Goal: Transaction & Acquisition: Register for event/course

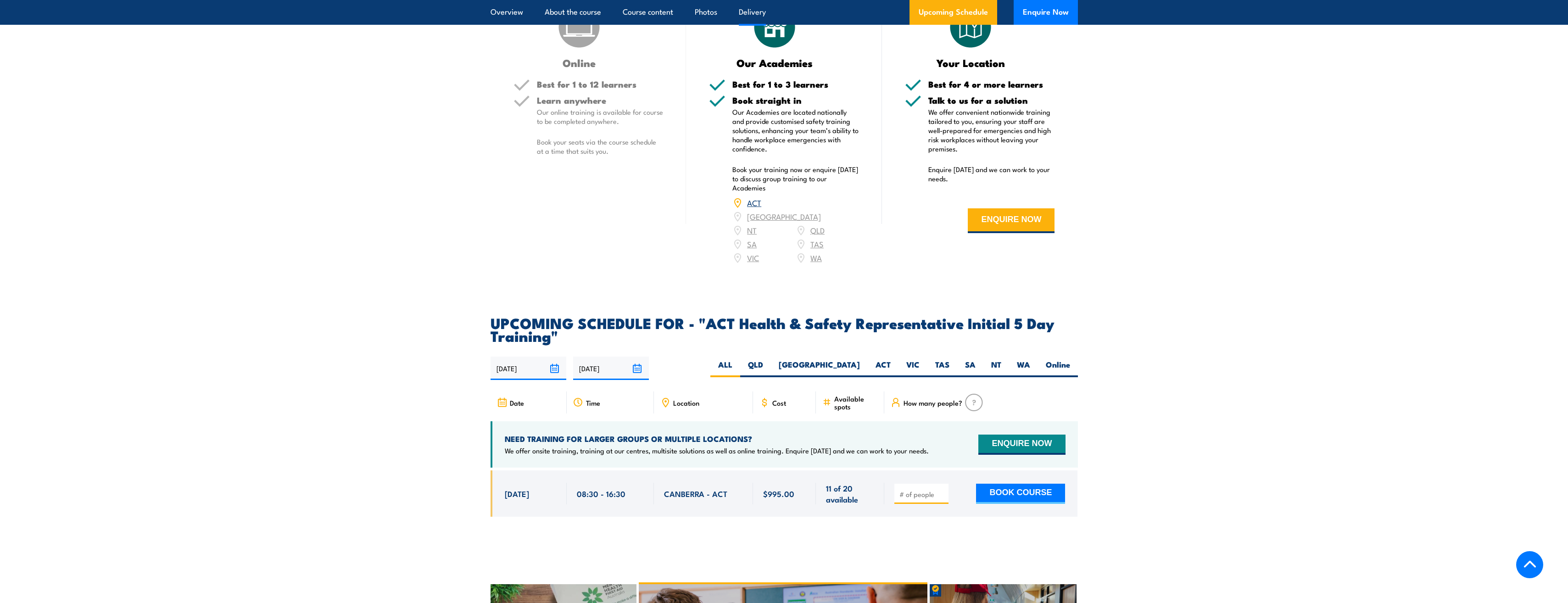
scroll to position [1284, 0]
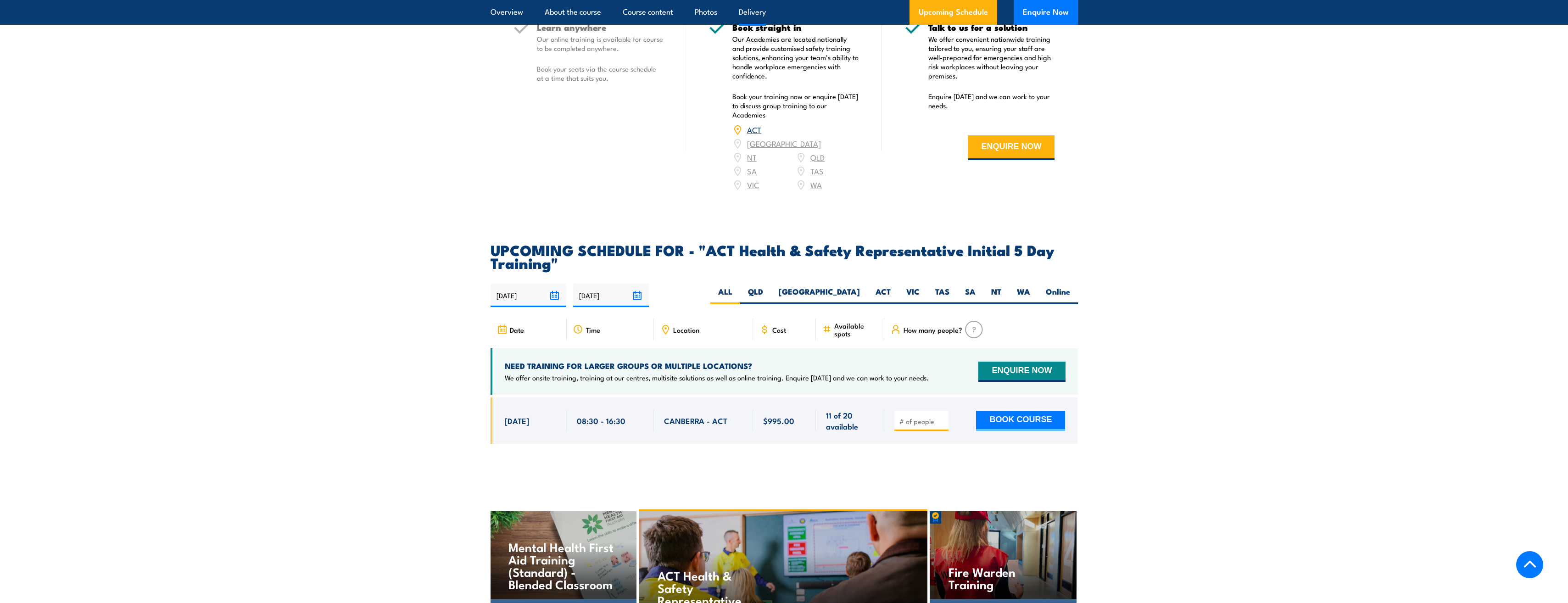
click at [919, 413] on div at bounding box center [921, 420] width 54 height 20
type input "1"
click at [1012, 412] on button "BOOK COURSE" at bounding box center [1020, 420] width 89 height 20
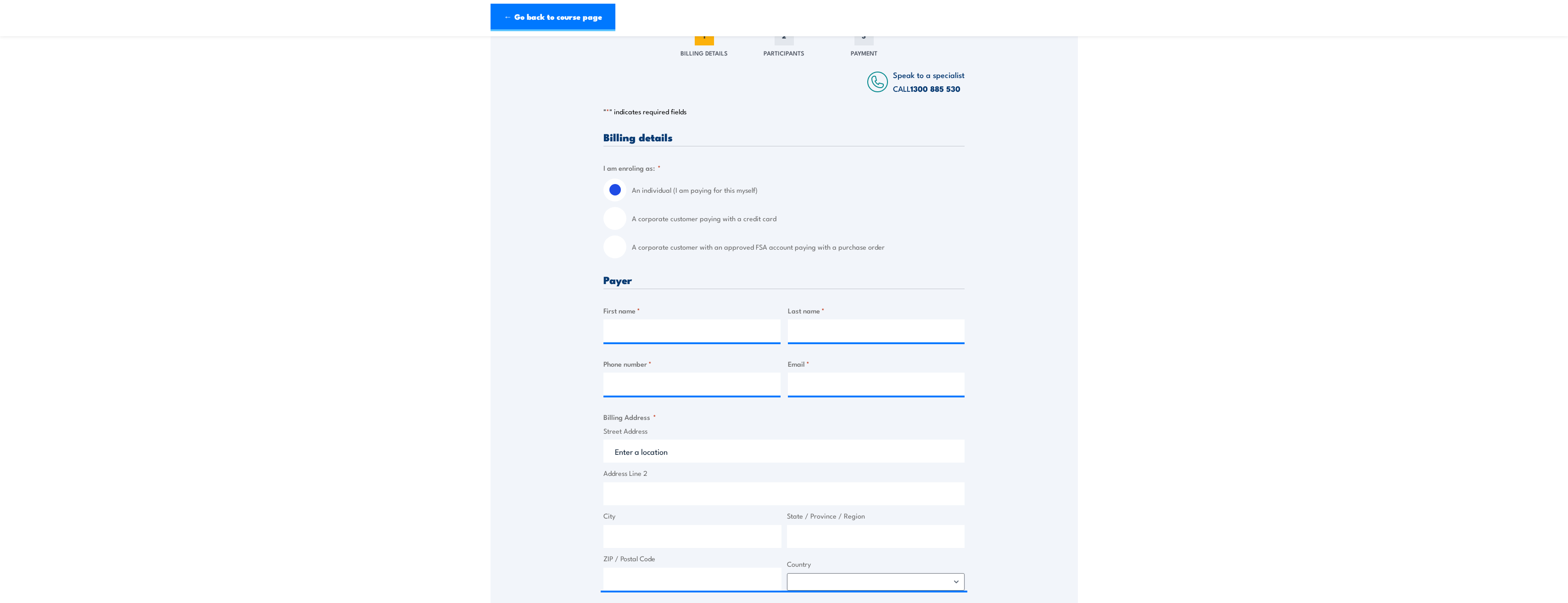
scroll to position [138, 0]
click at [626, 226] on input "A corporate customer paying with a credit card" at bounding box center [615, 217] width 23 height 23
radio input "true"
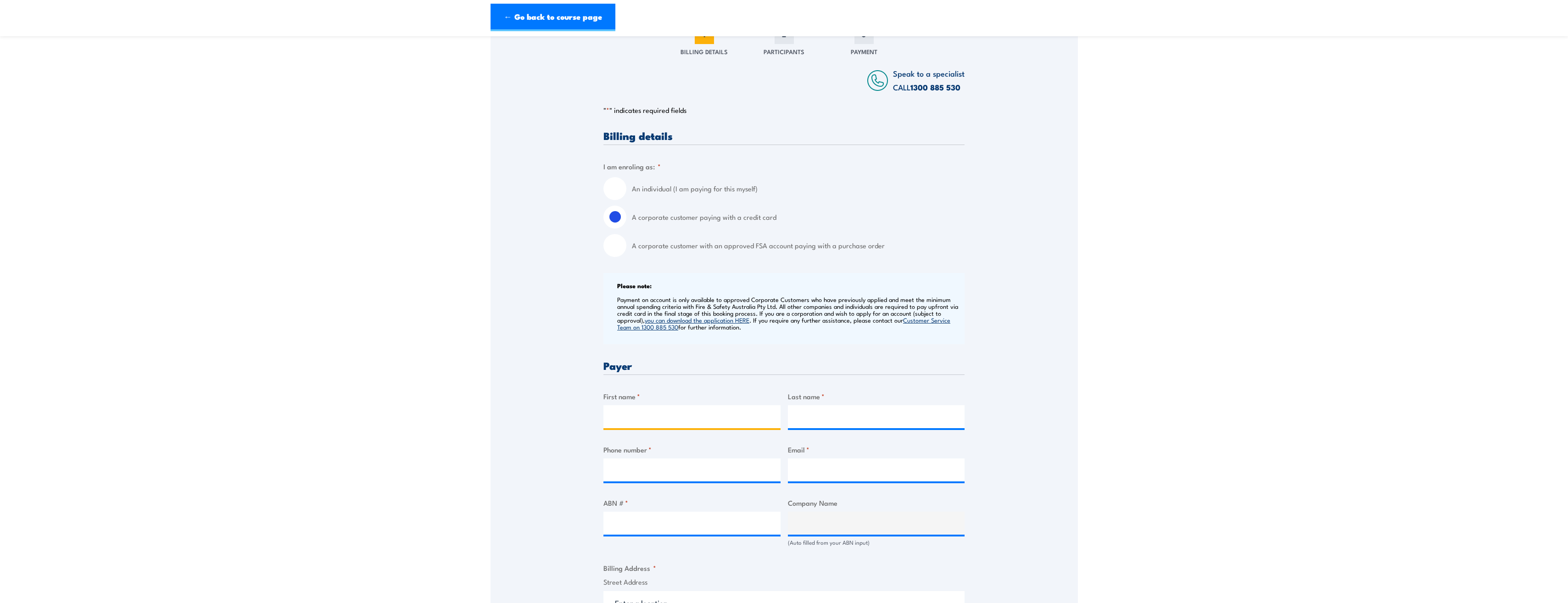
click at [685, 419] on input "First name *" at bounding box center [691, 417] width 177 height 23
type input "[PERSON_NAME]"
type input "Turabi"
type input "0433337773"
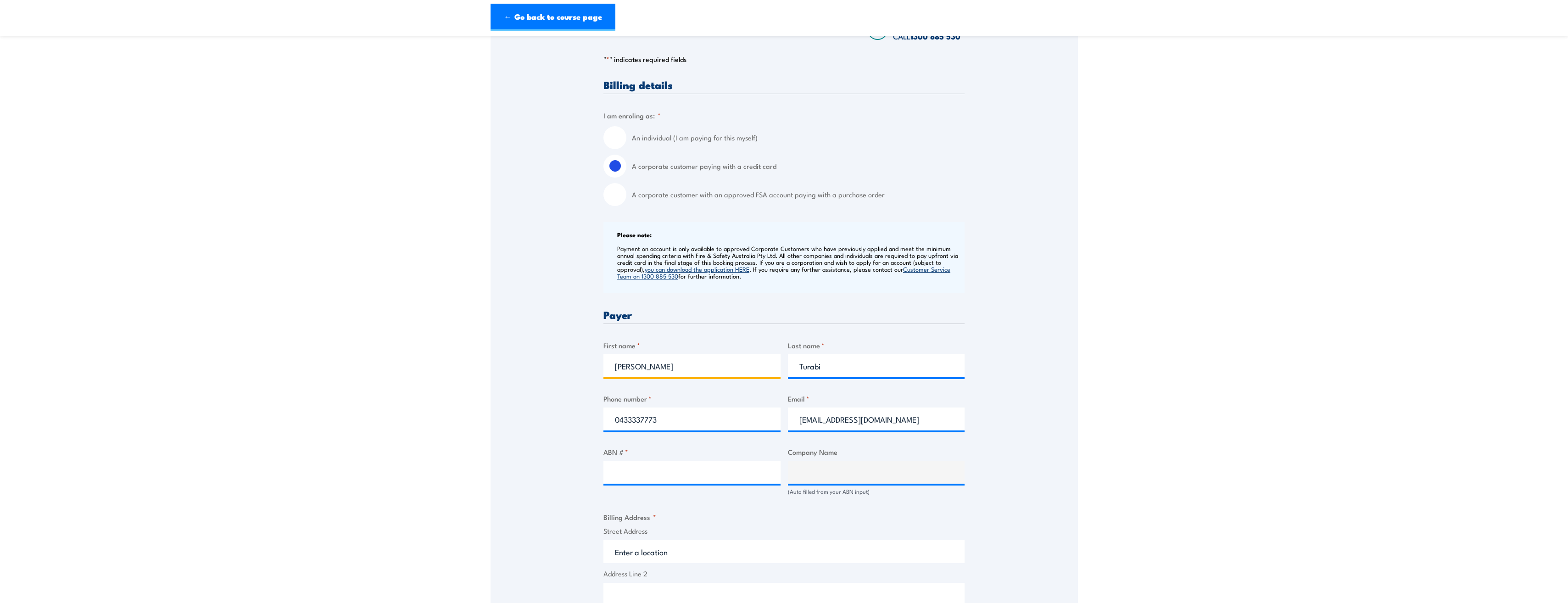
scroll to position [321, 0]
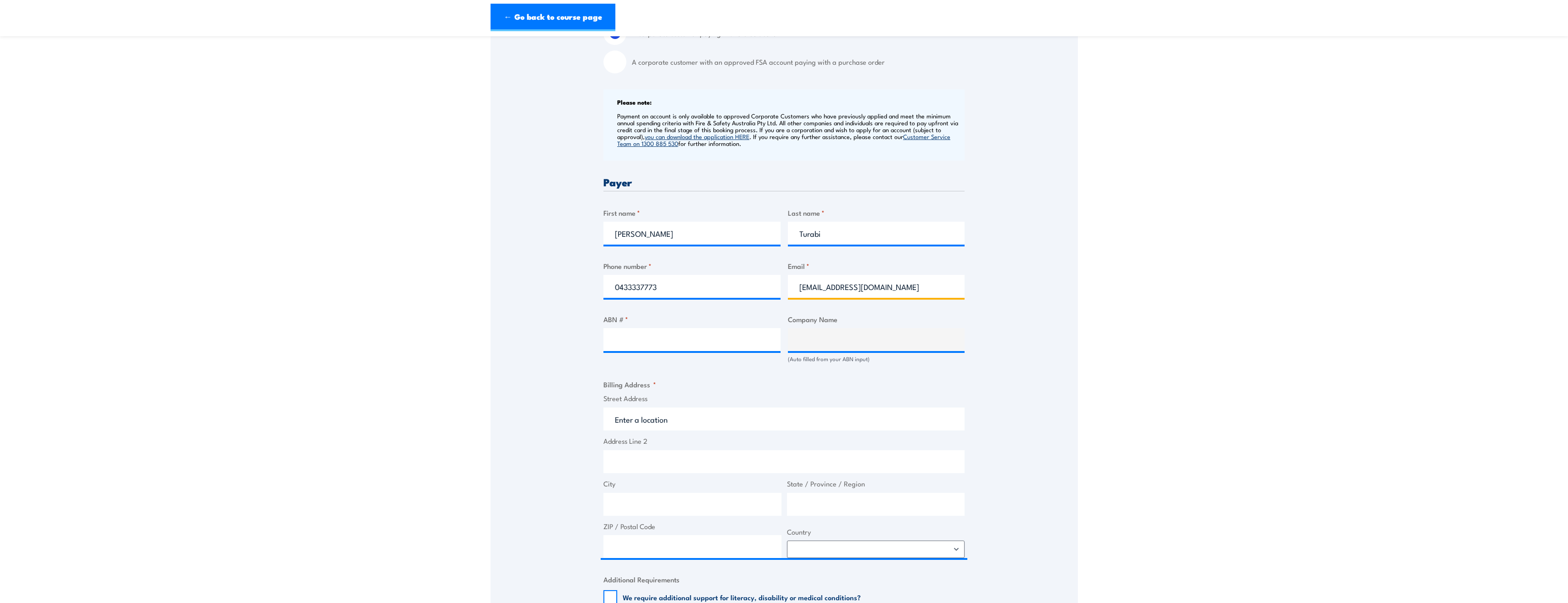
drag, startPoint x: 894, startPoint y: 295, endPoint x: 709, endPoint y: 295, distance: 185.0
click at [709, 295] on div "Billing details I am enroling as: * An individual (I am paying for this myself)…" at bounding box center [783, 385] width 361 height 875
type input "[EMAIL_ADDRESS][DOMAIN_NAME]"
click at [715, 350] on input "ABN # *" at bounding box center [691, 340] width 177 height 23
drag, startPoint x: 679, startPoint y: 293, endPoint x: 562, endPoint y: 301, distance: 117.3
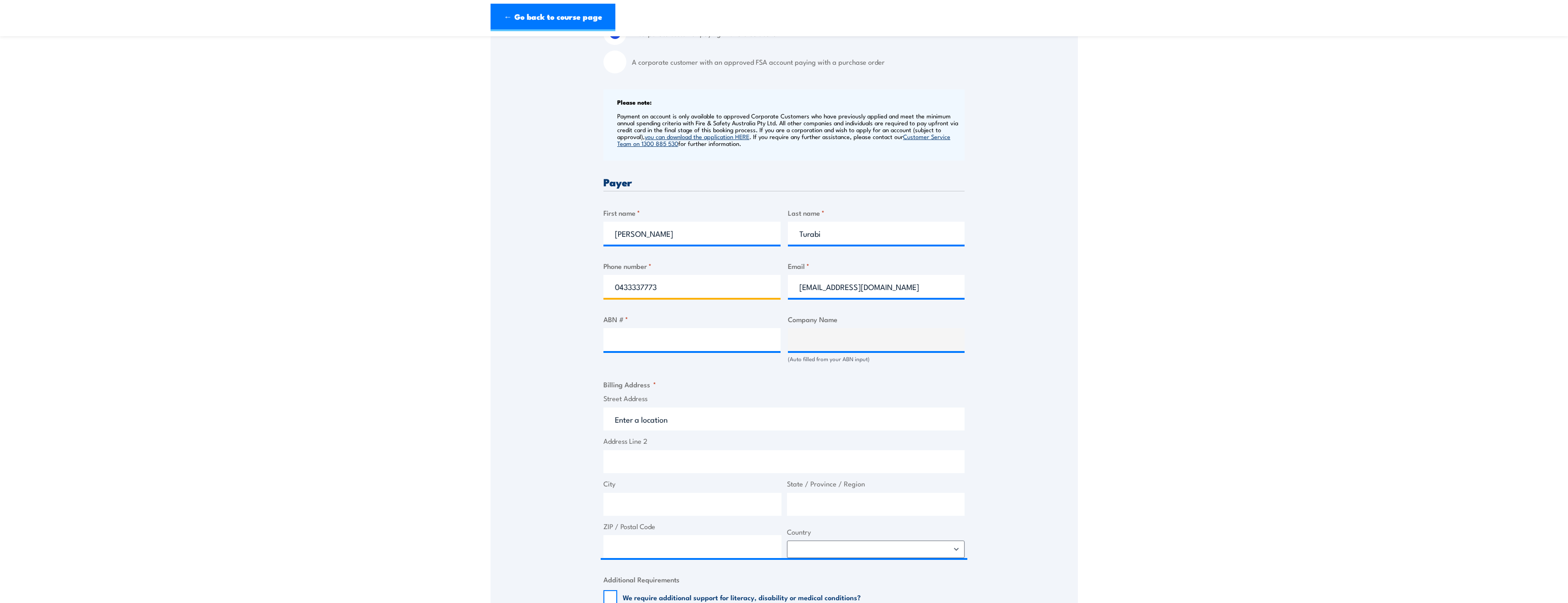
click at [562, 301] on div "Speak to a specialist CALL [PHONE_NUMBER] CALL [PHONE_NUMBER] " * " indicates r…" at bounding box center [784, 338] width 587 height 975
type input "0479187261"
click at [669, 348] on input "ABN # *" at bounding box center [691, 340] width 177 height 23
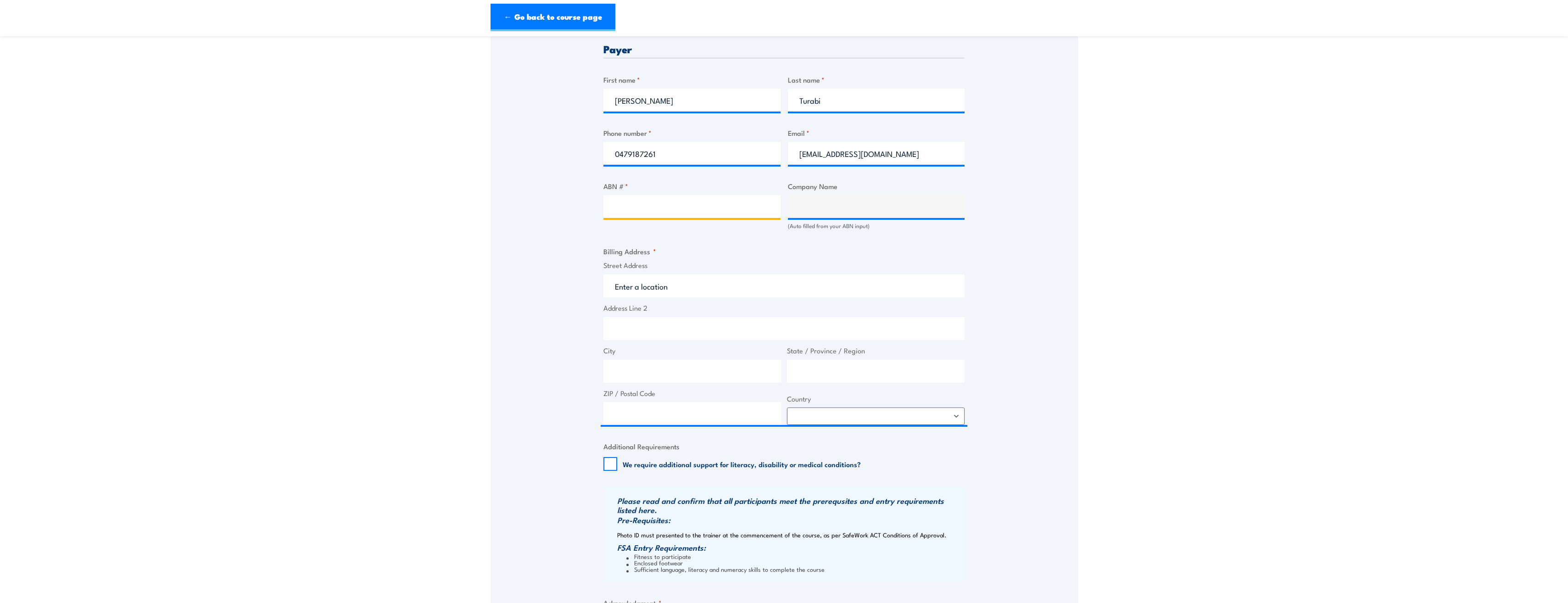
scroll to position [459, 0]
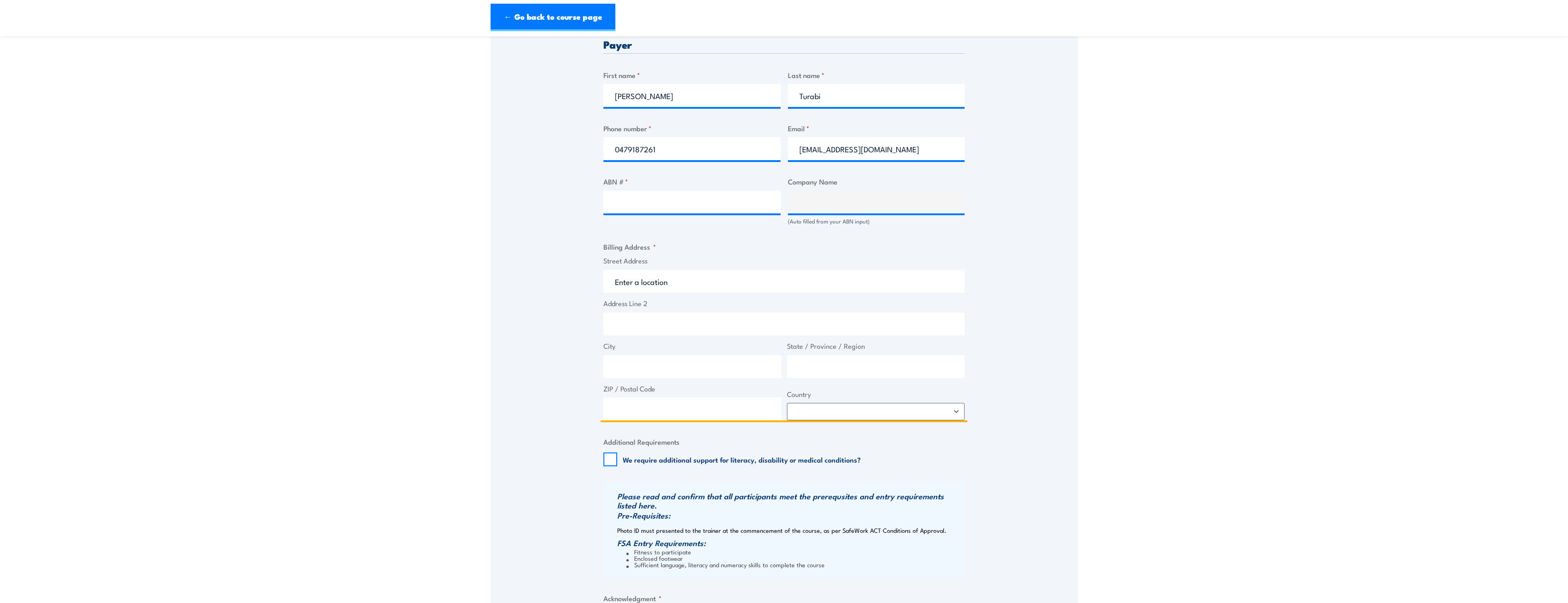
click at [670, 287] on input "Street Address" at bounding box center [783, 281] width 361 height 23
type input "u"
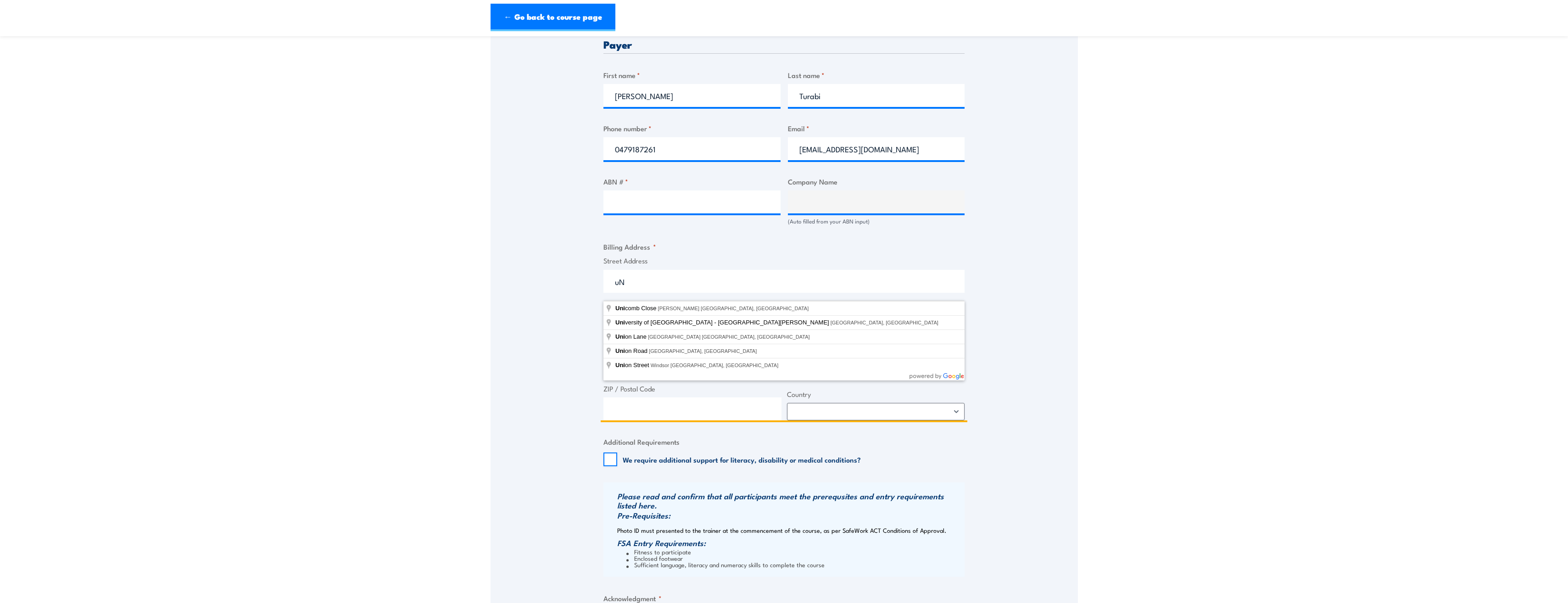
type input "u"
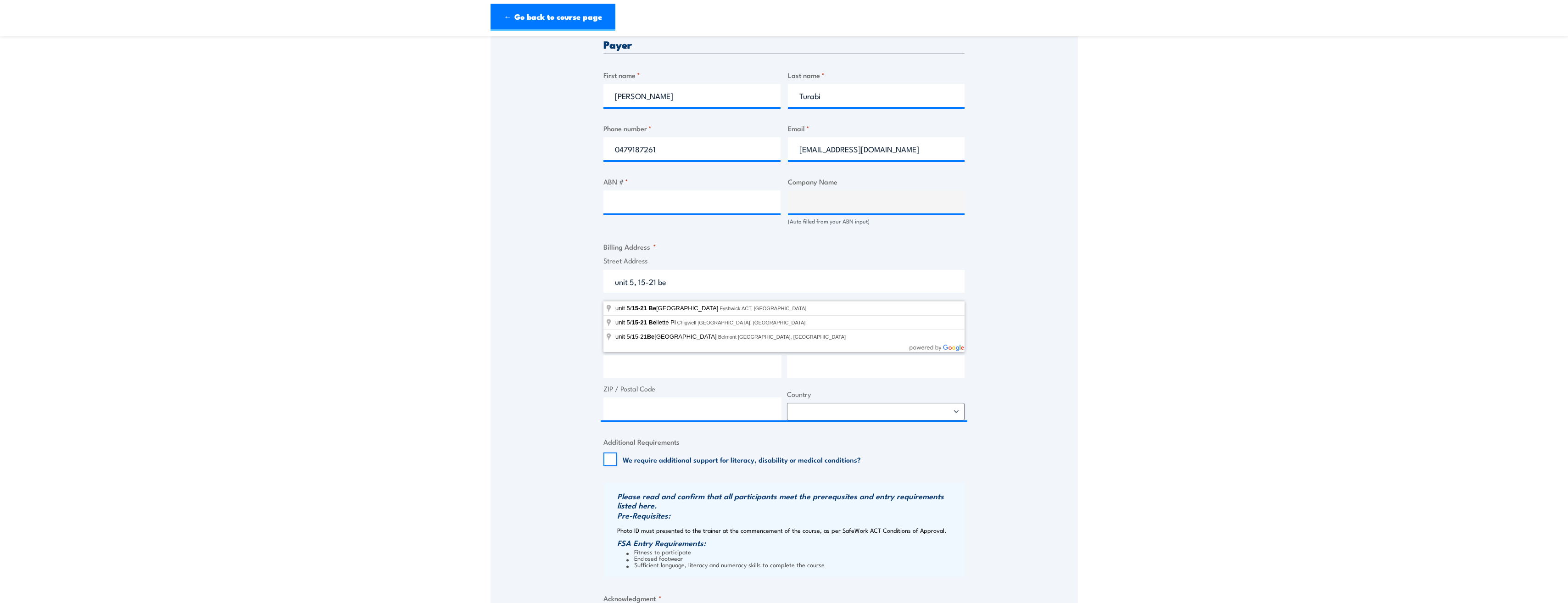
type input "[STREET_ADDRESS]"
type input "Fyshwick"
type input "[GEOGRAPHIC_DATA]"
type input "2609"
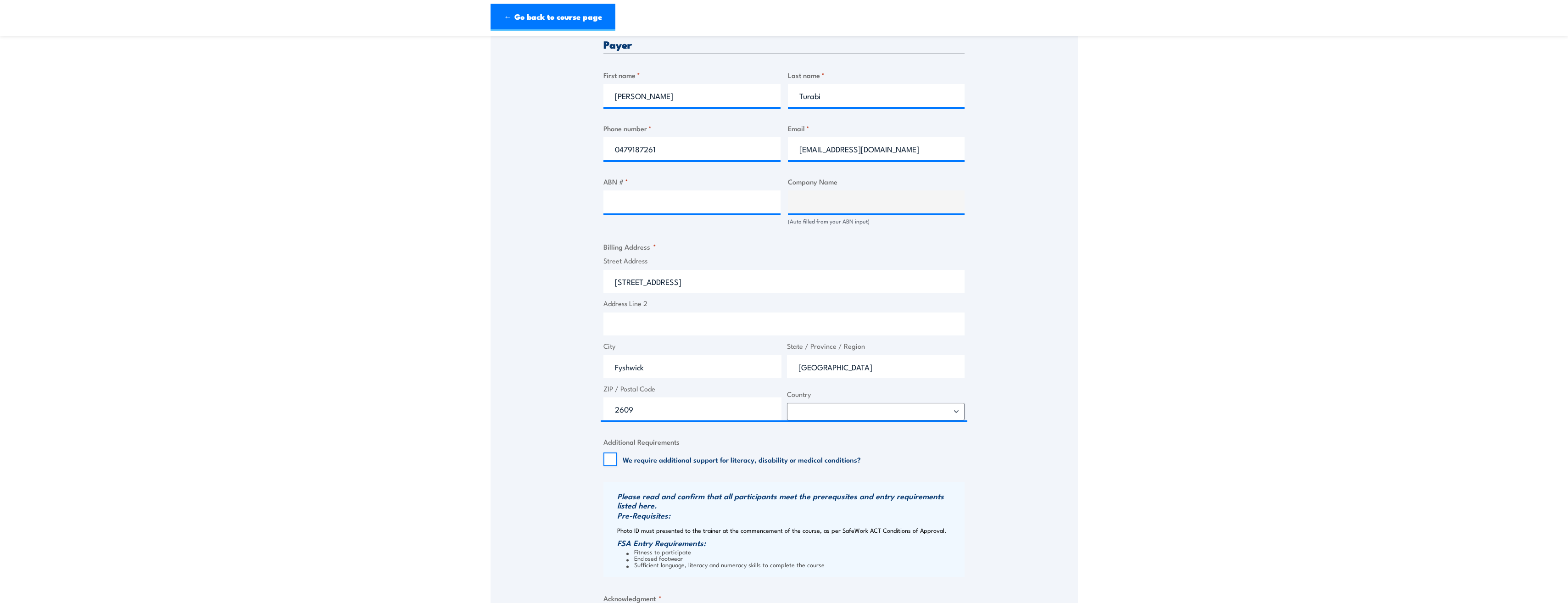
select select "[GEOGRAPHIC_DATA]"
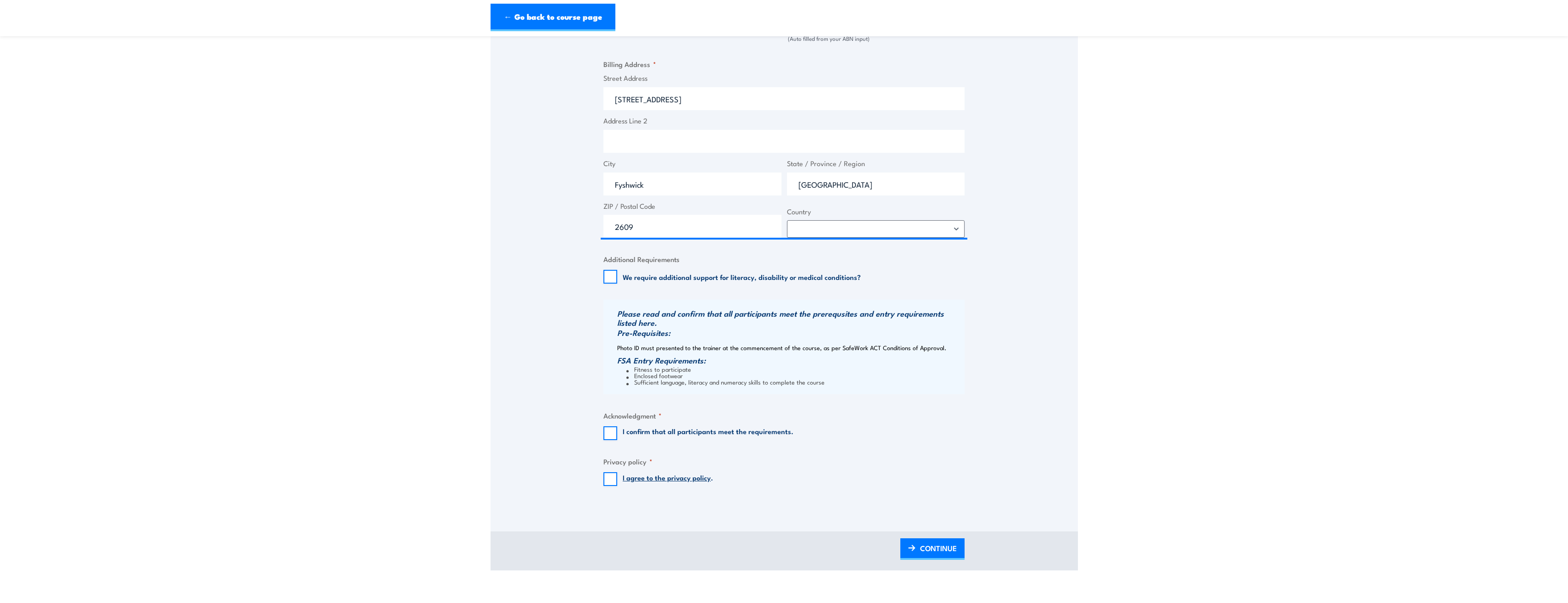
scroll to position [642, 0]
click at [611, 439] on input "I confirm that all participants meet the requirements." at bounding box center [610, 432] width 14 height 14
checkbox input "true"
click at [612, 485] on input "I agree to the privacy policy ." at bounding box center [610, 478] width 14 height 14
checkbox input "true"
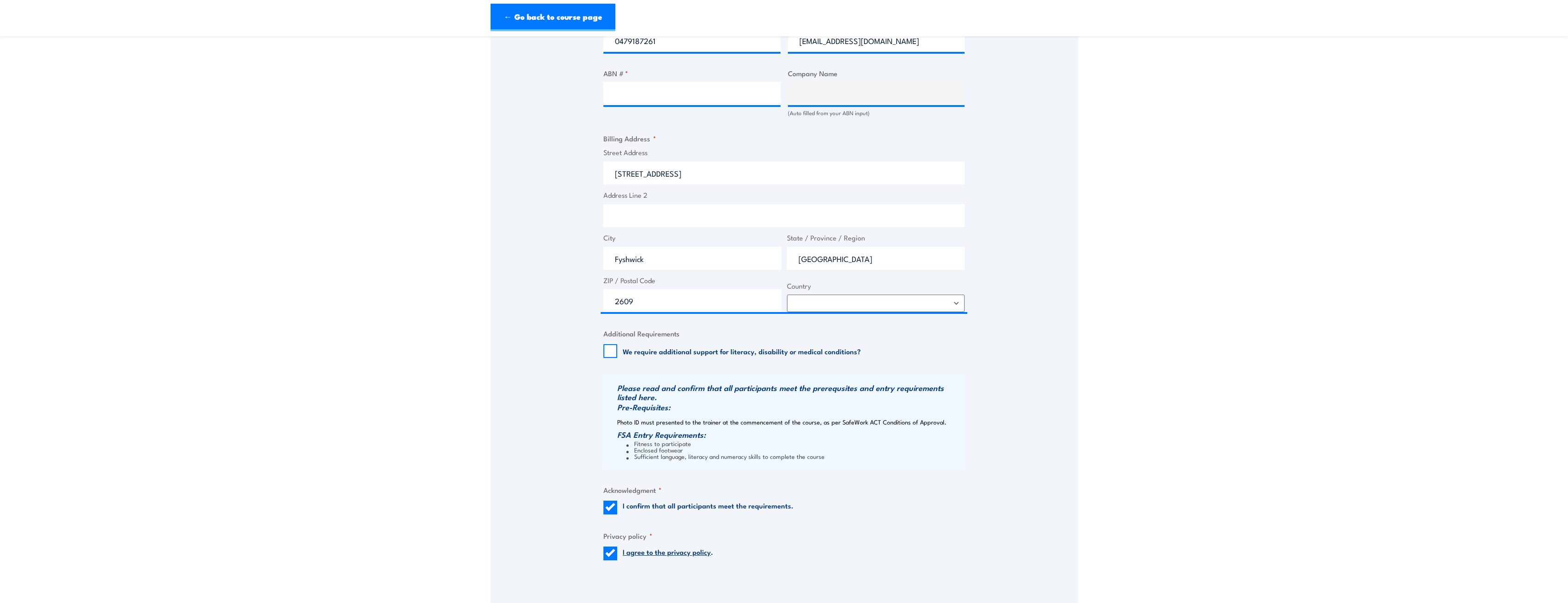
scroll to position [413, 0]
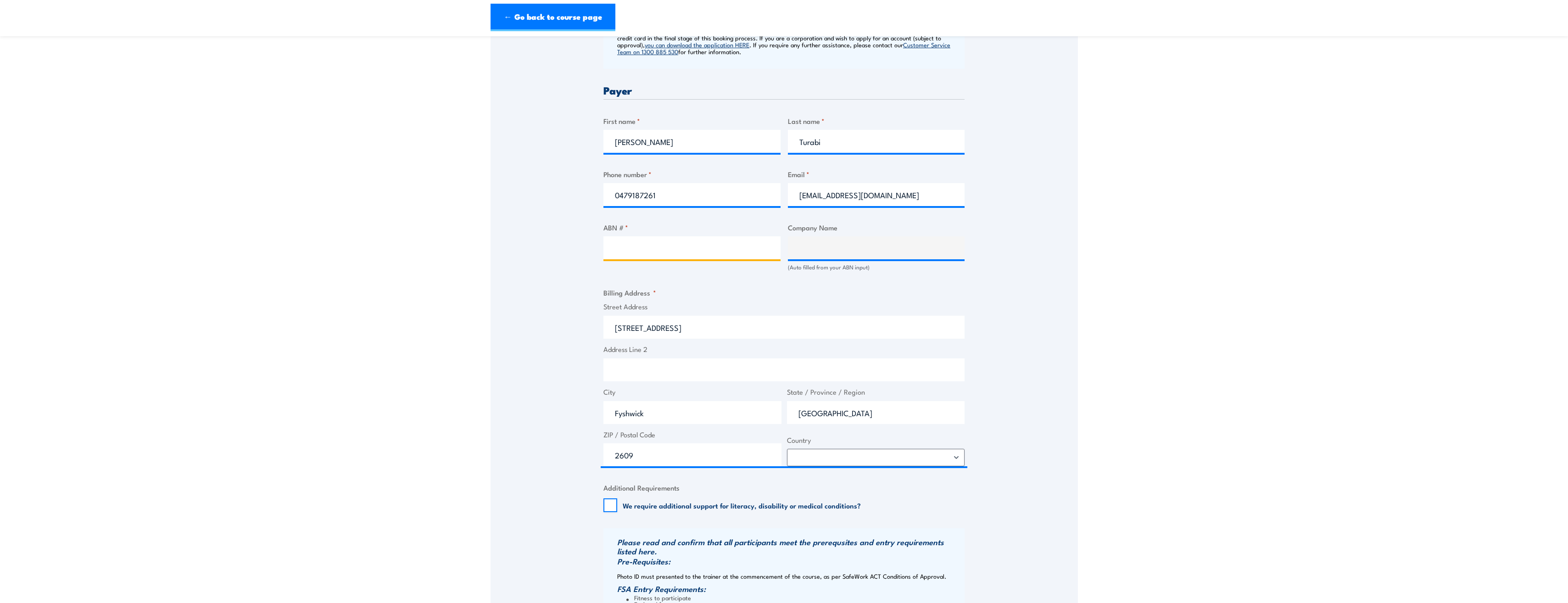
click at [667, 256] on input "ABN # *" at bounding box center [691, 248] width 177 height 23
paste input "[PERSON_NAME] HR Business Partner"
type input "[PERSON_NAME] HR Business Partner"
drag, startPoint x: 730, startPoint y: 254, endPoint x: 550, endPoint y: 262, distance: 180.2
click at [550, 262] on div "Speak to a specialist CALL [PHONE_NUMBER] CALL [PHONE_NUMBER] " * " indicates r…" at bounding box center [784, 246] width 587 height 975
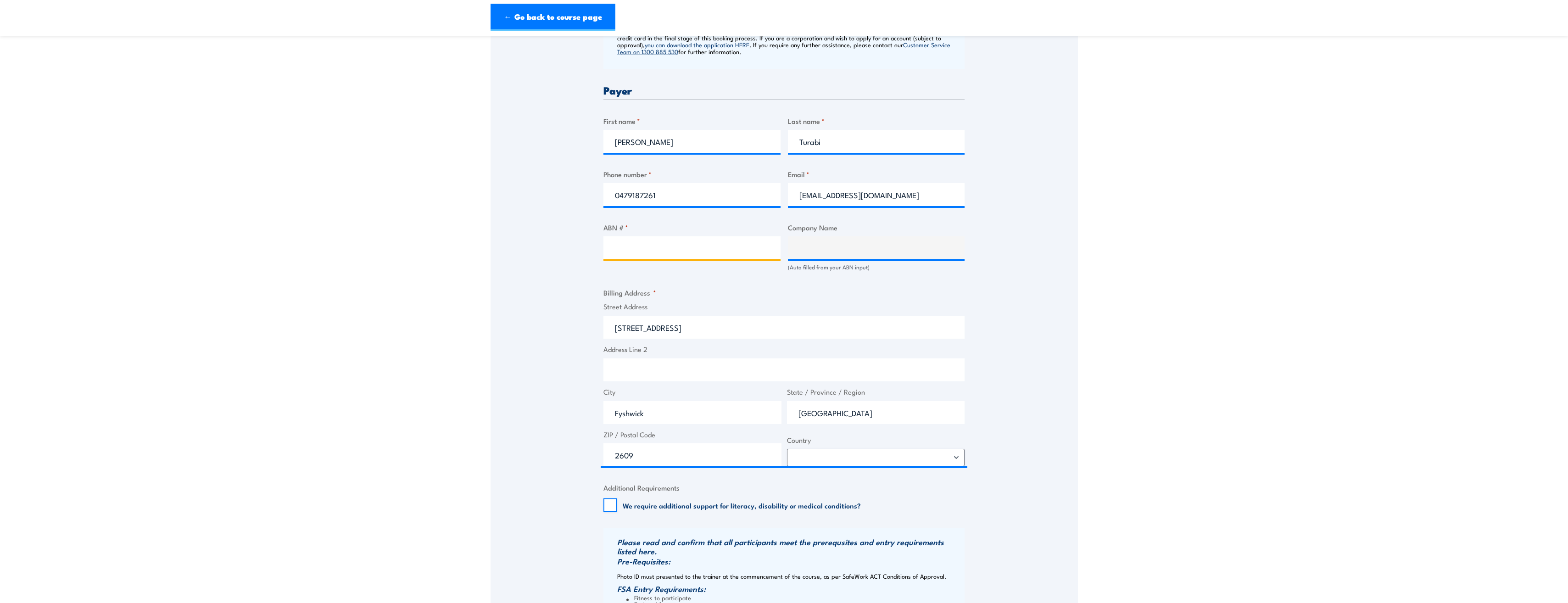
paste input "86 001 217 527"
type input "86 001 217 527"
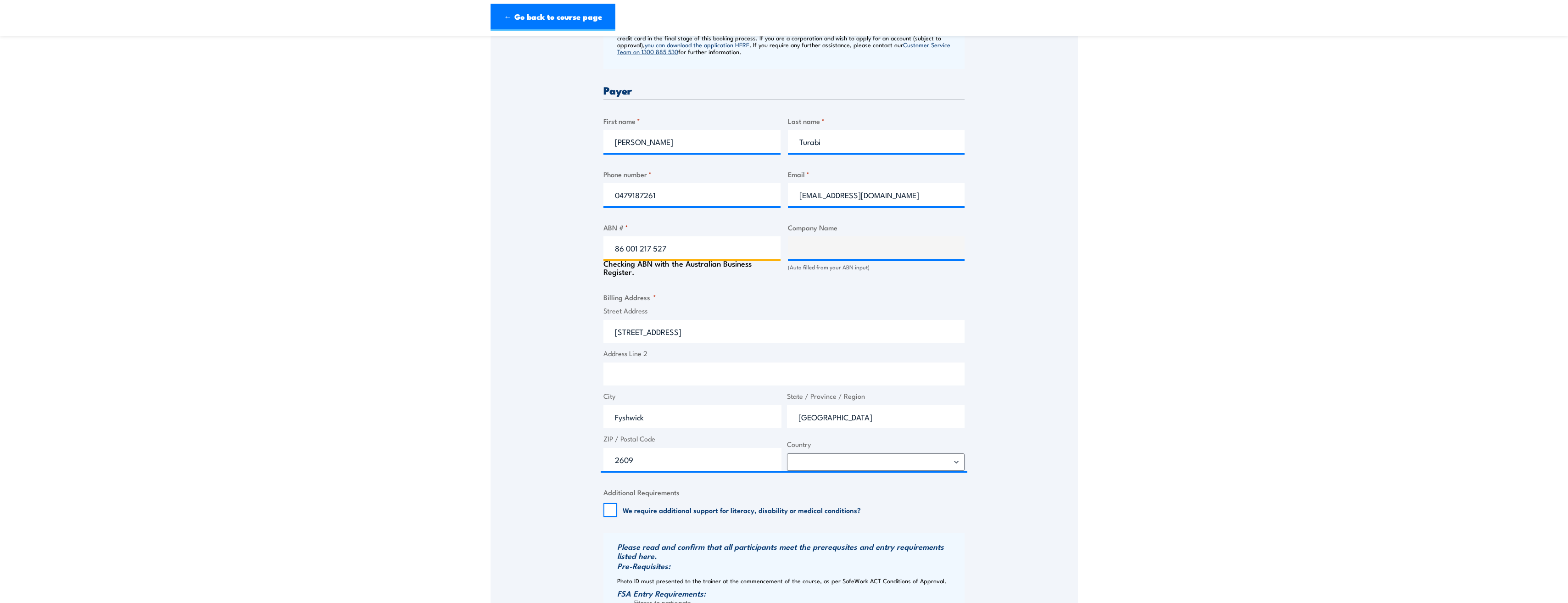
type input "NEC AUSTRALIA PTY LTD"
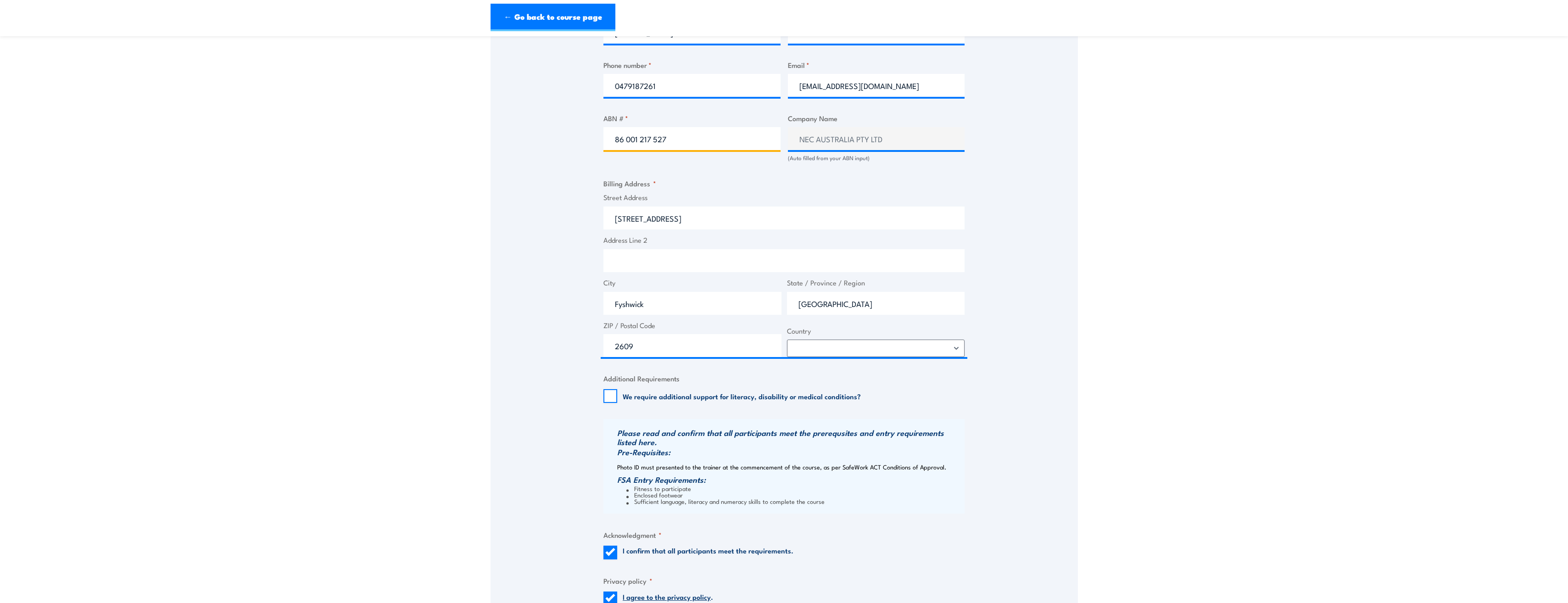
scroll to position [734, 0]
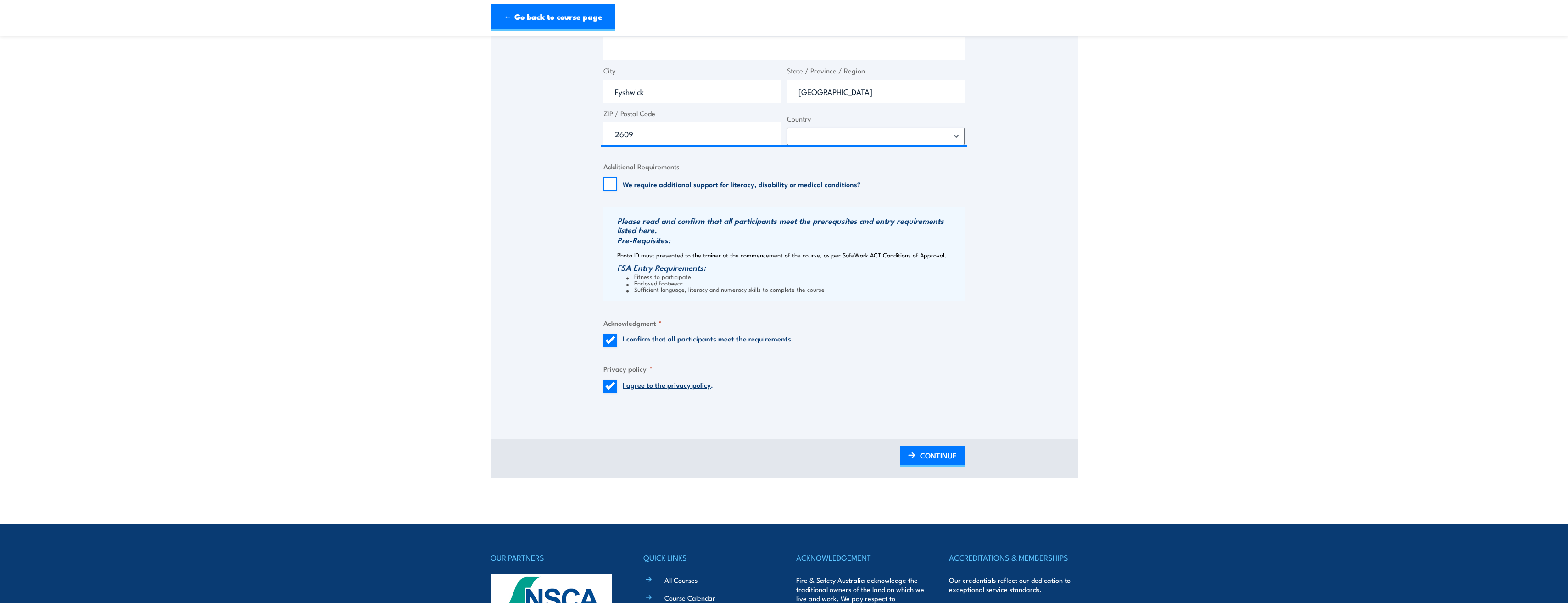
type input "86 001 217 527"
click at [931, 464] on span "CONTINUE" at bounding box center [939, 455] width 37 height 24
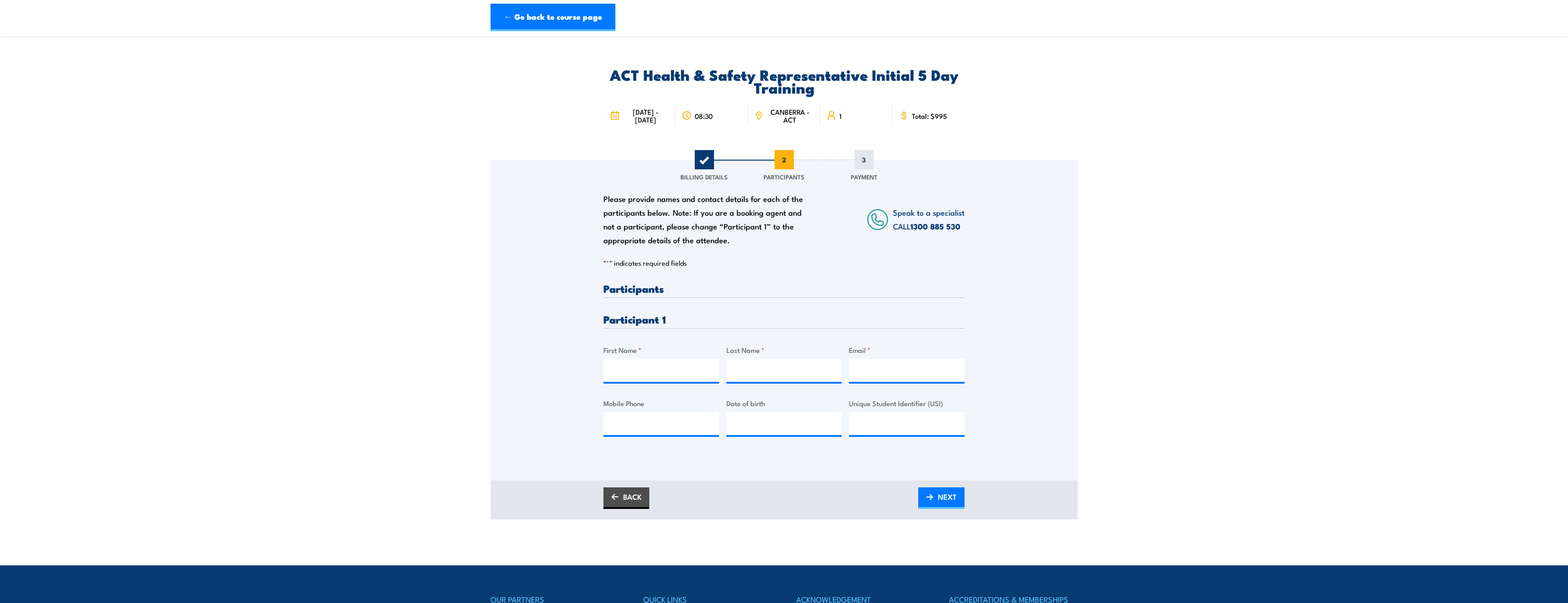
scroll to position [0, 0]
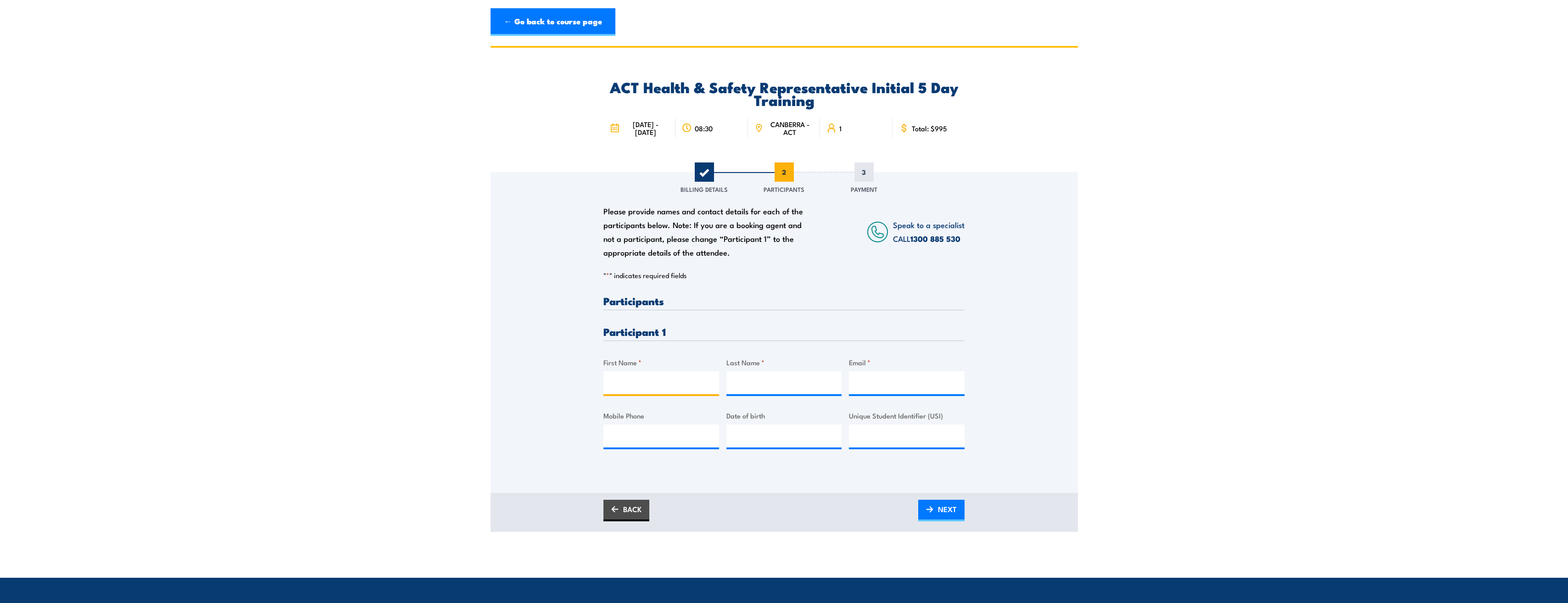
click at [676, 394] on input "First Name *" at bounding box center [661, 383] width 116 height 23
type input "[PERSON_NAME]"
type input "ja"
type input "__/__/____"
click at [780, 441] on input "__/__/____" at bounding box center [784, 436] width 116 height 23
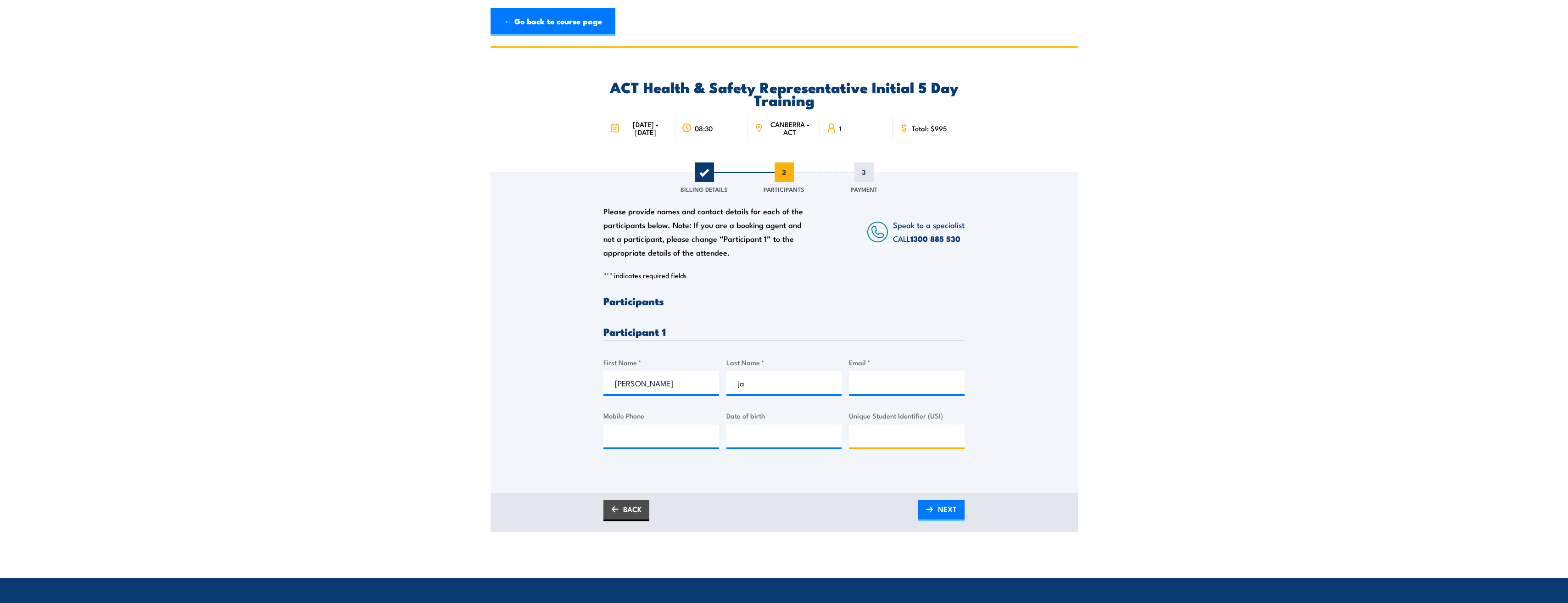
click at [922, 439] on input "Unique Student Identifier (USI)" at bounding box center [907, 436] width 116 height 23
click at [788, 429] on div "Date of birth" at bounding box center [784, 428] width 116 height 37
click at [903, 386] on input "Email *" at bounding box center [907, 383] width 116 height 23
click at [670, 445] on input "Mobile Phone" at bounding box center [661, 436] width 116 height 23
type input "__/__/____"
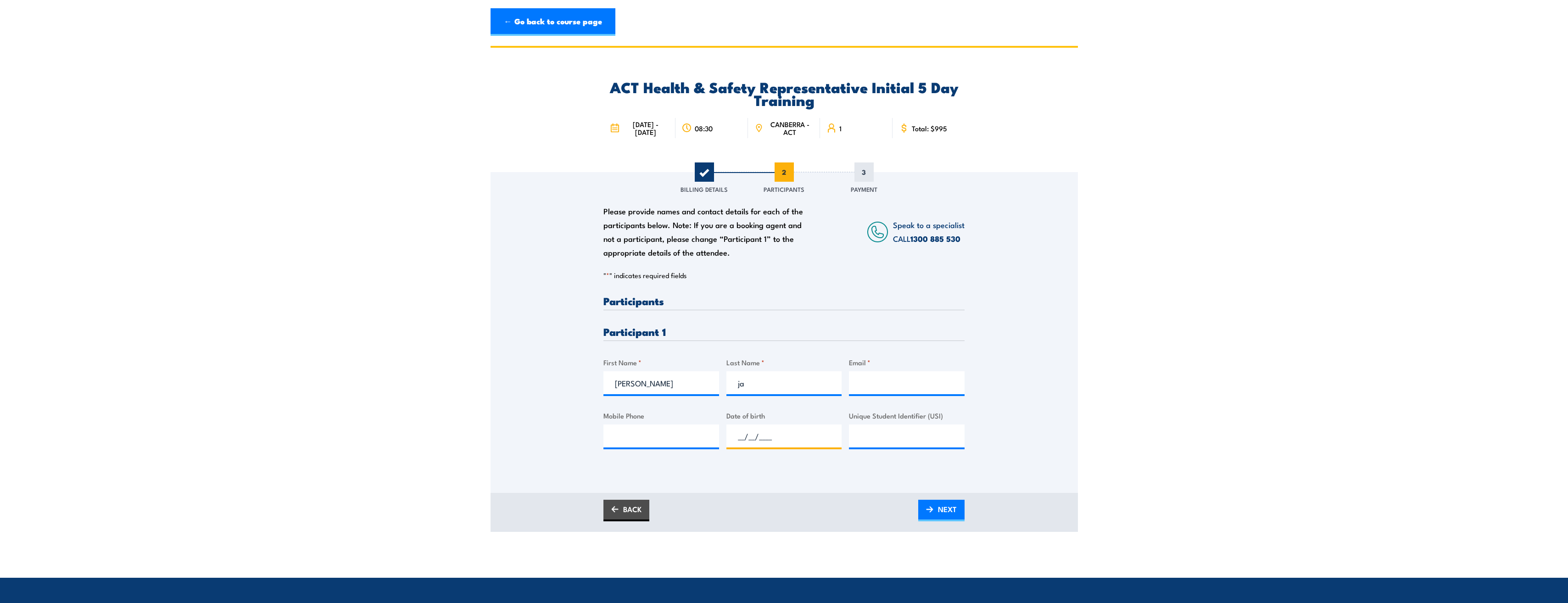
click at [803, 446] on input "__/__/____" at bounding box center [784, 436] width 116 height 23
type input "__/__/____"
drag, startPoint x: 776, startPoint y: 393, endPoint x: 722, endPoint y: 392, distance: 54.0
click at [722, 392] on div "Please provide names and contact details for each of the participants below. No…" at bounding box center [783, 379] width 361 height 168
paste input "[PERSON_NAME]"
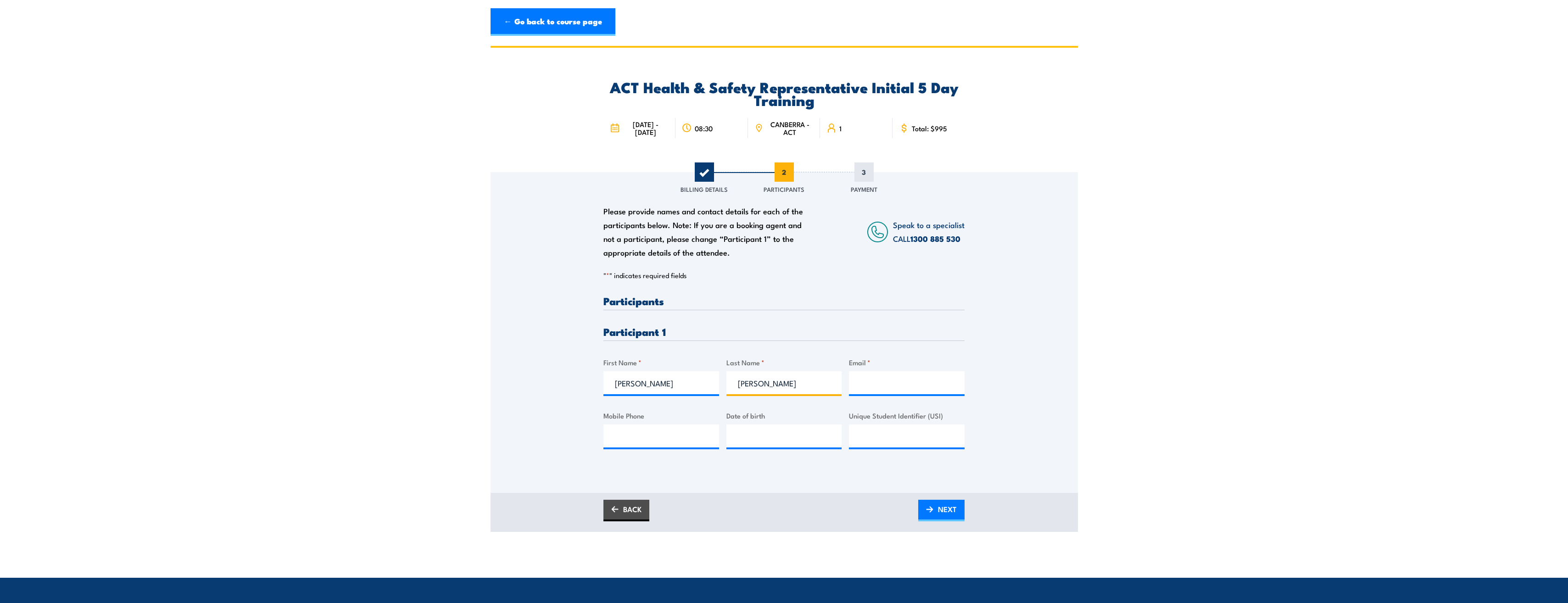
drag, startPoint x: 772, startPoint y: 388, endPoint x: 716, endPoint y: 396, distance: 56.6
click at [716, 396] on div "Please provide names and contact details for each of the participants below. No…" at bounding box center [783, 379] width 361 height 168
type input "Jacyshyn"
click at [786, 420] on label "Date of birth" at bounding box center [784, 415] width 116 height 10
click at [786, 424] on input "Date of birth" at bounding box center [784, 436] width 116 height 23
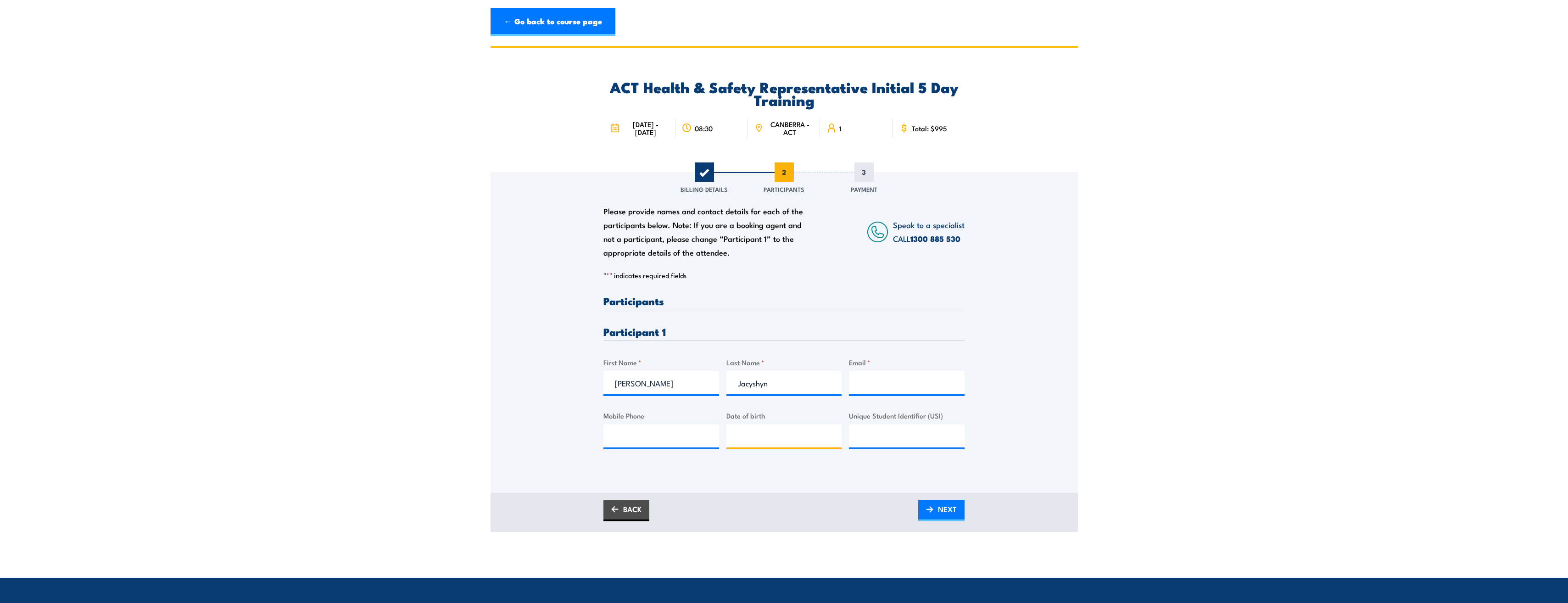
type input "__/__/____"
click at [891, 392] on input "Email *" at bounding box center [907, 383] width 116 height 23
paste input "[PERSON_NAME][EMAIL_ADDRESS][DOMAIN_NAME]"
type input "[PERSON_NAME][EMAIL_ADDRESS][DOMAIN_NAME]"
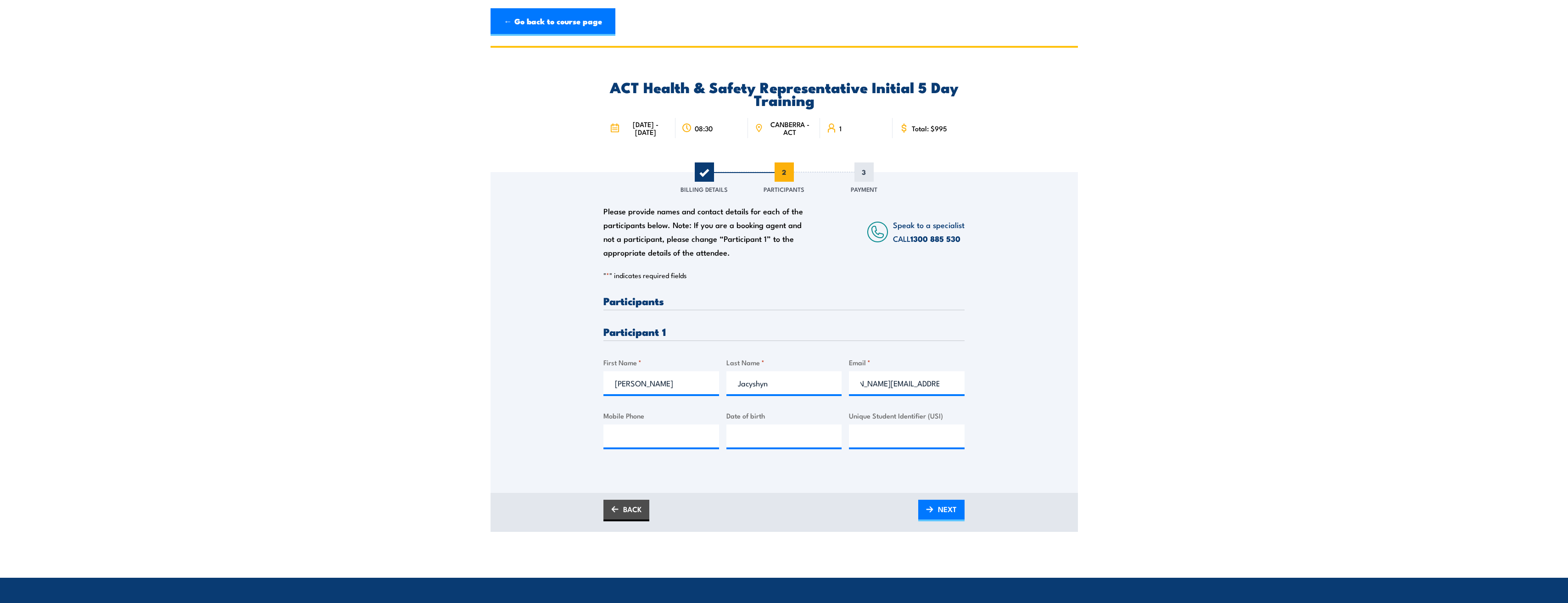
click at [1005, 360] on div "Please provide names and contact details for each of the participants below. No…" at bounding box center [784, 319] width 587 height 295
click at [1259, 386] on section "ACT Health & Safety Representative Initial 5 Day Training [DATE] - [DATE] 08:30…" at bounding box center [784, 288] width 1568 height 486
click at [944, 517] on span "NEXT" at bounding box center [947, 509] width 19 height 24
